Goal: Information Seeking & Learning: Learn about a topic

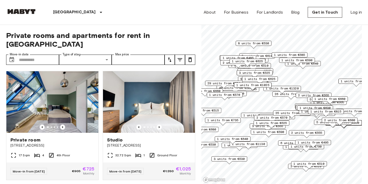
click at [257, 72] on span "3 units from €525" at bounding box center [254, 72] width 31 height 5
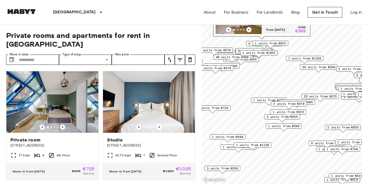
click at [271, 116] on div "1 units from €525" at bounding box center [288, 113] width 36 height 8
click at [286, 126] on span "1 units from €590" at bounding box center [283, 125] width 31 height 5
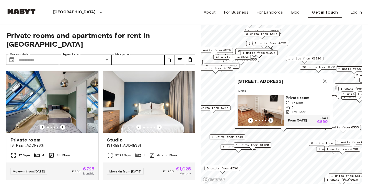
click at [272, 119] on icon "Previous image" at bounding box center [270, 120] width 5 height 5
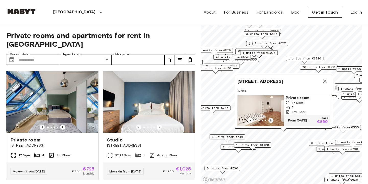
click at [272, 119] on icon "Previous image" at bounding box center [270, 120] width 5 height 5
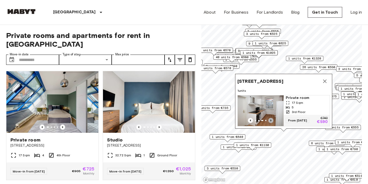
click at [272, 119] on icon "Previous image" at bounding box center [270, 120] width 5 height 5
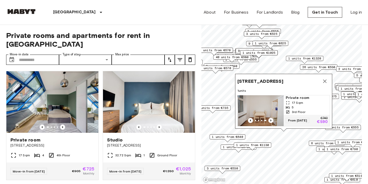
click at [323, 79] on icon "Map marker" at bounding box center [325, 81] width 6 height 6
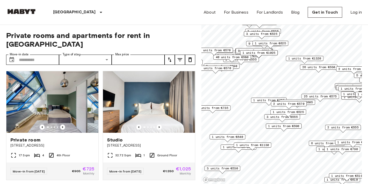
click at [276, 114] on div "1 units from €525" at bounding box center [288, 111] width 36 height 5
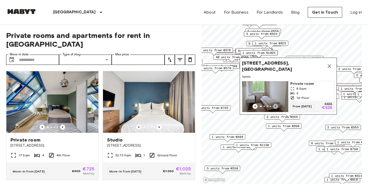
click at [275, 106] on icon "Previous image" at bounding box center [275, 106] width 1 height 2
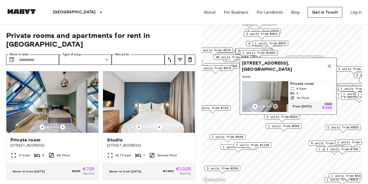
click at [275, 106] on icon "Previous image" at bounding box center [275, 106] width 1 height 2
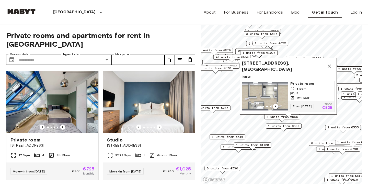
click at [257, 106] on icon "Previous image" at bounding box center [255, 106] width 5 height 5
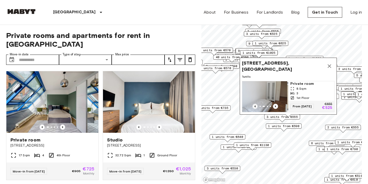
click at [257, 106] on icon "Previous image" at bounding box center [255, 106] width 5 height 5
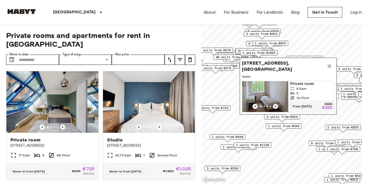
click at [273, 106] on icon "Previous image" at bounding box center [275, 106] width 5 height 5
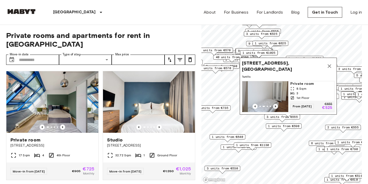
click at [273, 106] on icon "Previous image" at bounding box center [275, 106] width 5 height 5
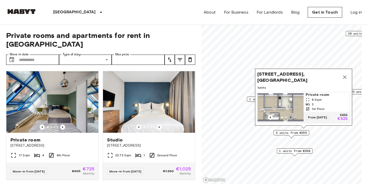
click at [290, 116] on icon "Previous image" at bounding box center [290, 117] width 5 height 5
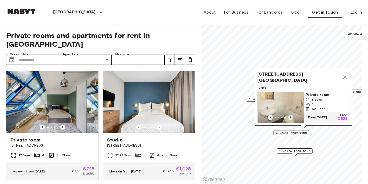
click at [290, 116] on icon "Previous image" at bounding box center [290, 117] width 5 height 5
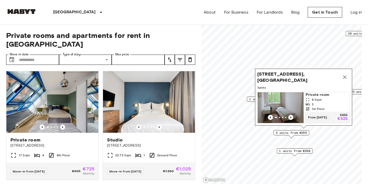
click at [344, 79] on icon "Map marker" at bounding box center [345, 77] width 4 height 4
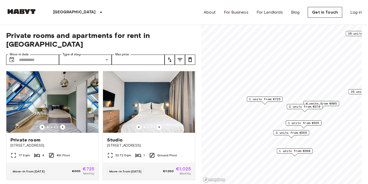
click at [330, 103] on span "4 units from €605" at bounding box center [321, 103] width 31 height 5
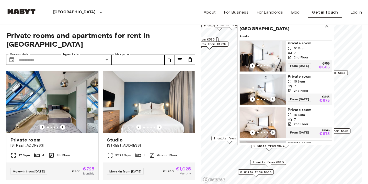
click at [273, 65] on icon "Previous image" at bounding box center [272, 65] width 5 height 5
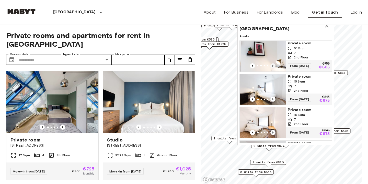
click at [273, 65] on icon "Previous image" at bounding box center [272, 65] width 5 height 5
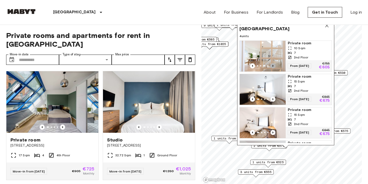
click at [273, 65] on icon "Previous image" at bounding box center [272, 65] width 5 height 5
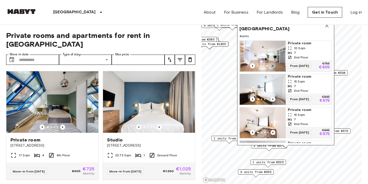
click at [272, 65] on icon "Previous image" at bounding box center [272, 65] width 5 height 5
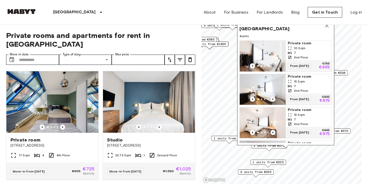
click at [272, 65] on icon "Previous image" at bounding box center [272, 65] width 5 height 5
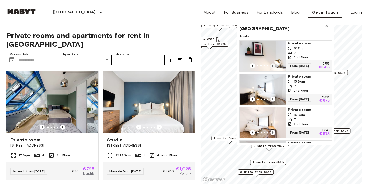
click at [272, 65] on icon "Previous image" at bounding box center [272, 65] width 5 height 5
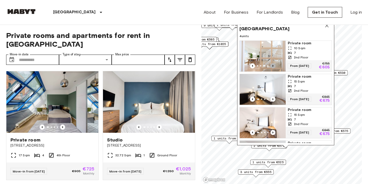
click at [272, 65] on icon "Previous image" at bounding box center [272, 65] width 5 height 5
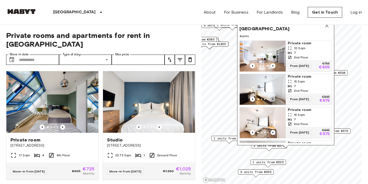
click at [272, 96] on icon "Previous image" at bounding box center [272, 98] width 5 height 5
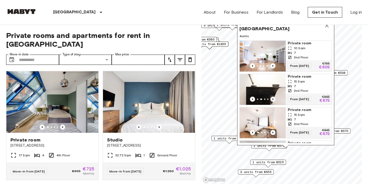
click at [272, 97] on icon "Previous image" at bounding box center [272, 98] width 5 height 5
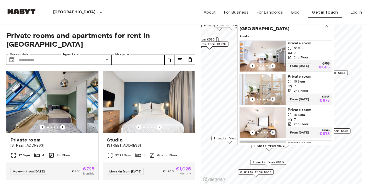
click at [272, 97] on icon "Previous image" at bounding box center [272, 98] width 5 height 5
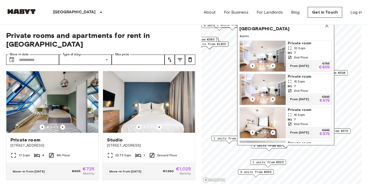
click at [272, 97] on icon "Previous image" at bounding box center [272, 98] width 5 height 5
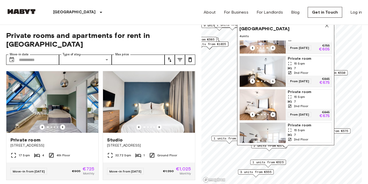
scroll to position [27, 0]
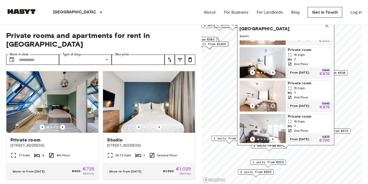
click at [274, 103] on icon "Previous image" at bounding box center [272, 105] width 5 height 5
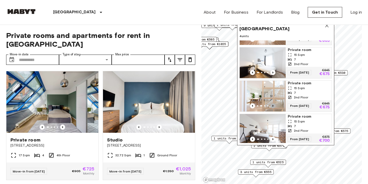
click at [274, 103] on icon "Previous image" at bounding box center [272, 105] width 5 height 5
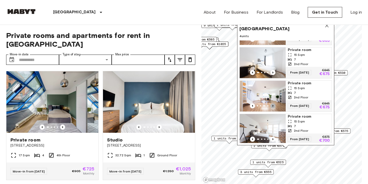
click at [274, 103] on icon "Previous image" at bounding box center [272, 105] width 5 height 5
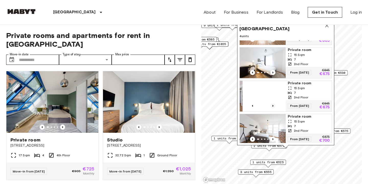
click at [274, 103] on icon "Previous image" at bounding box center [272, 105] width 5 height 5
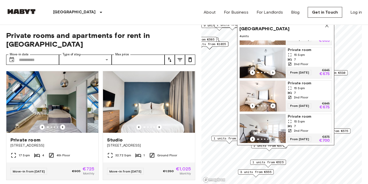
click at [275, 138] on icon "Previous image" at bounding box center [272, 138] width 5 height 5
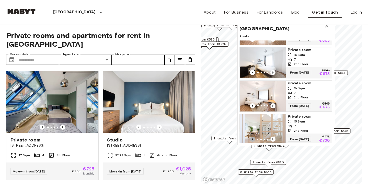
click at [254, 136] on icon "Previous image" at bounding box center [252, 138] width 5 height 5
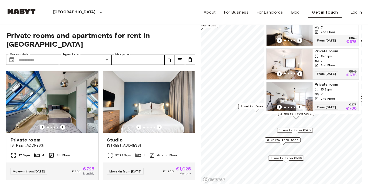
click at [256, 110] on div "Map marker" at bounding box center [256, 109] width 6 height 3
click at [255, 106] on span "1 units from €725" at bounding box center [256, 106] width 31 height 5
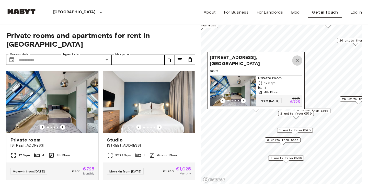
click at [298, 57] on button "Map marker" at bounding box center [297, 60] width 10 height 10
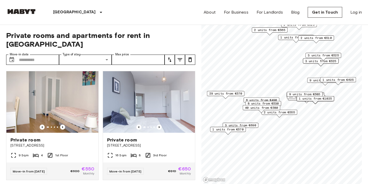
click at [285, 115] on div "2 units from €555" at bounding box center [280, 113] width 36 height 8
click at [291, 110] on span "2 units from €555" at bounding box center [279, 112] width 31 height 5
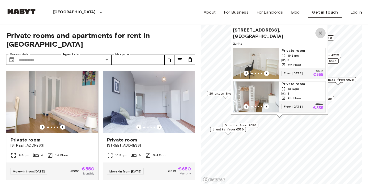
click at [320, 32] on icon "Map marker" at bounding box center [321, 33] width 6 height 6
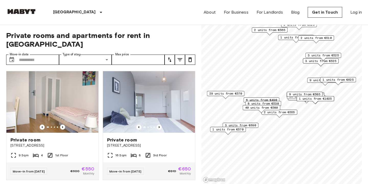
click at [295, 93] on span "9 units from €585" at bounding box center [304, 94] width 31 height 5
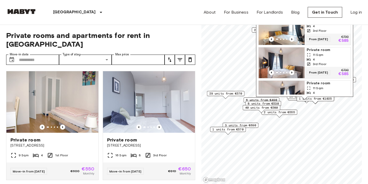
scroll to position [17, 0]
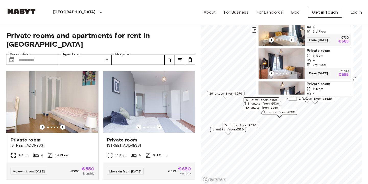
click at [292, 71] on icon "Previous image" at bounding box center [291, 73] width 5 height 5
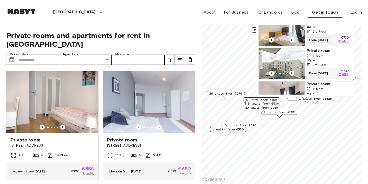
click at [326, 48] on span "Private room" at bounding box center [328, 50] width 42 height 5
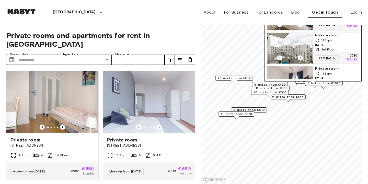
click at [262, 110] on span "3 units from €690" at bounding box center [248, 109] width 31 height 5
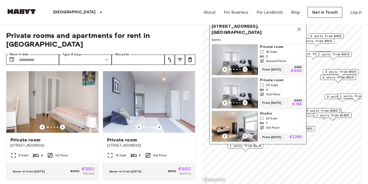
click at [248, 54] on img "Map marker" at bounding box center [235, 59] width 46 height 31
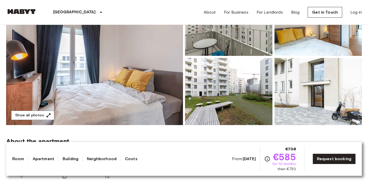
scroll to position [85, 0]
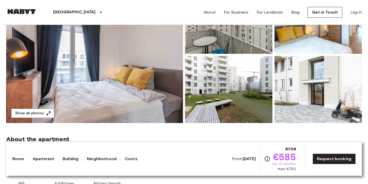
click at [136, 83] on img at bounding box center [94, 55] width 177 height 136
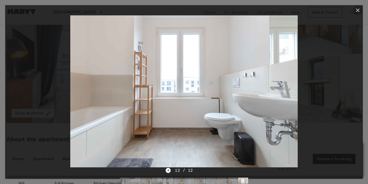
click at [359, 6] on button "button" at bounding box center [358, 10] width 10 height 10
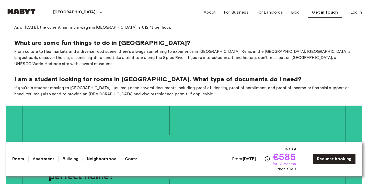
scroll to position [744, 0]
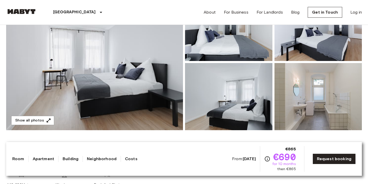
scroll to position [78, 0]
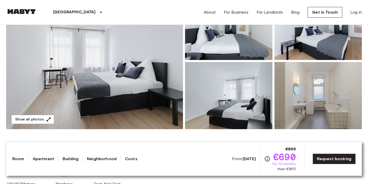
click at [143, 84] on img at bounding box center [94, 61] width 177 height 136
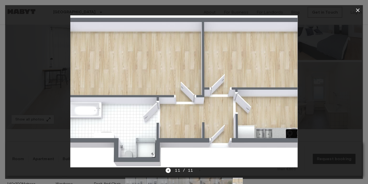
click at [157, 95] on img at bounding box center [183, 91] width 227 height 152
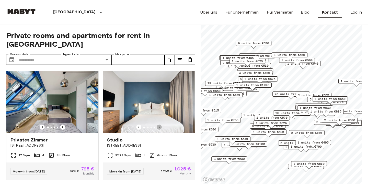
click at [159, 126] on icon "Previous image" at bounding box center [159, 127] width 1 height 2
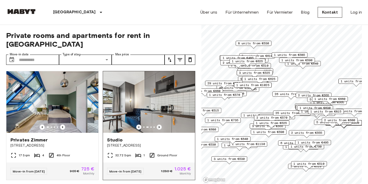
click at [159, 126] on icon "Previous image" at bounding box center [159, 127] width 1 height 2
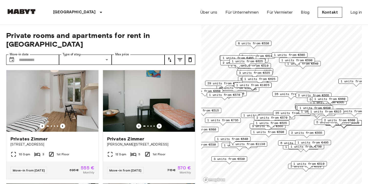
scroll to position [679, 0]
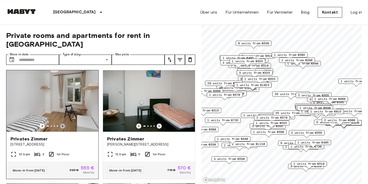
click at [62, 123] on icon "Previous image" at bounding box center [62, 125] width 5 height 5
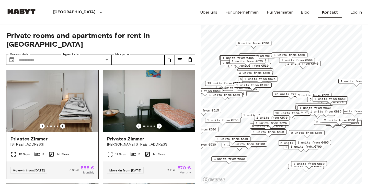
click at [62, 123] on icon "Previous image" at bounding box center [62, 125] width 5 height 5
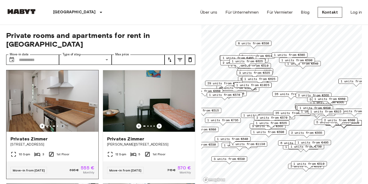
click at [62, 123] on icon "Previous image" at bounding box center [62, 125] width 5 height 5
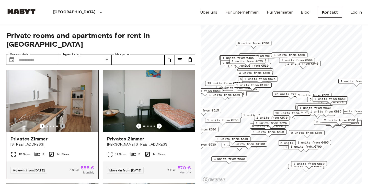
click at [62, 123] on icon "Previous image" at bounding box center [62, 125] width 5 height 5
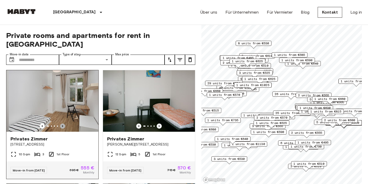
click at [62, 123] on icon "Previous image" at bounding box center [62, 125] width 5 height 5
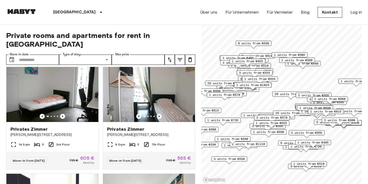
scroll to position [802, 0]
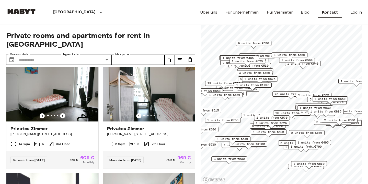
click at [158, 113] on icon "Previous image" at bounding box center [159, 115] width 5 height 5
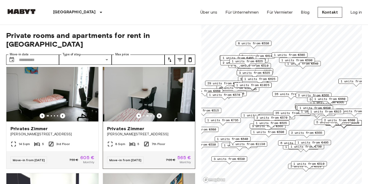
click at [158, 113] on icon "Previous image" at bounding box center [159, 115] width 5 height 5
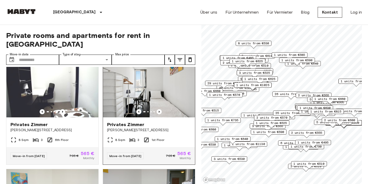
scroll to position [920, 0]
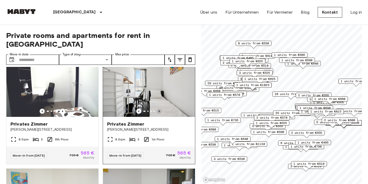
click at [158, 108] on icon "Previous image" at bounding box center [159, 110] width 5 height 5
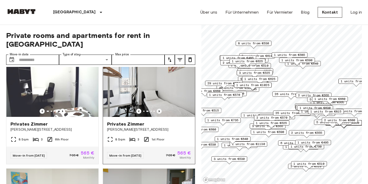
click at [158, 108] on icon "Previous image" at bounding box center [159, 110] width 5 height 5
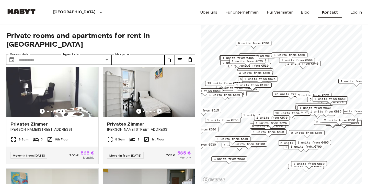
click at [158, 108] on icon "Previous image" at bounding box center [159, 110] width 5 height 5
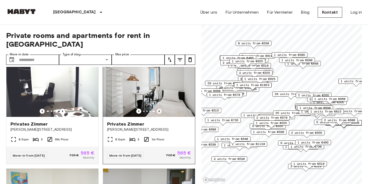
click at [158, 108] on icon "Previous image" at bounding box center [159, 110] width 5 height 5
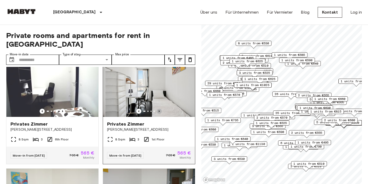
click at [158, 108] on icon "Previous image" at bounding box center [159, 110] width 5 height 5
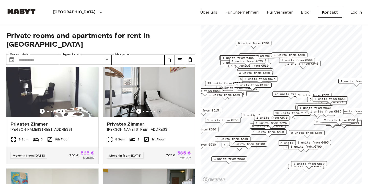
click at [158, 108] on icon "Previous image" at bounding box center [159, 110] width 5 height 5
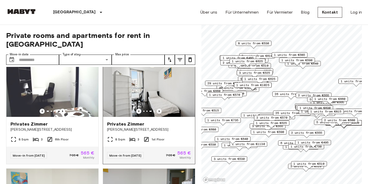
click at [158, 108] on icon "Previous image" at bounding box center [159, 110] width 5 height 5
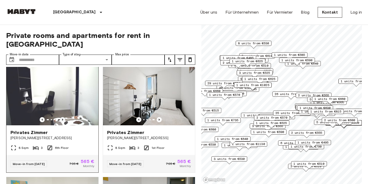
scroll to position [911, 0]
click at [63, 117] on icon "Previous image" at bounding box center [62, 119] width 5 height 5
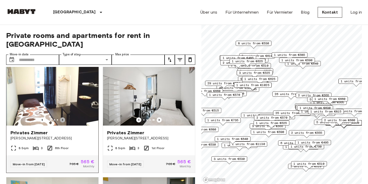
click at [63, 117] on icon "Previous image" at bounding box center [62, 119] width 5 height 5
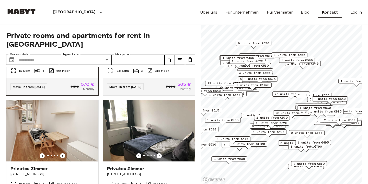
scroll to position [1219, 0]
